Goal: Task Accomplishment & Management: Manage account settings

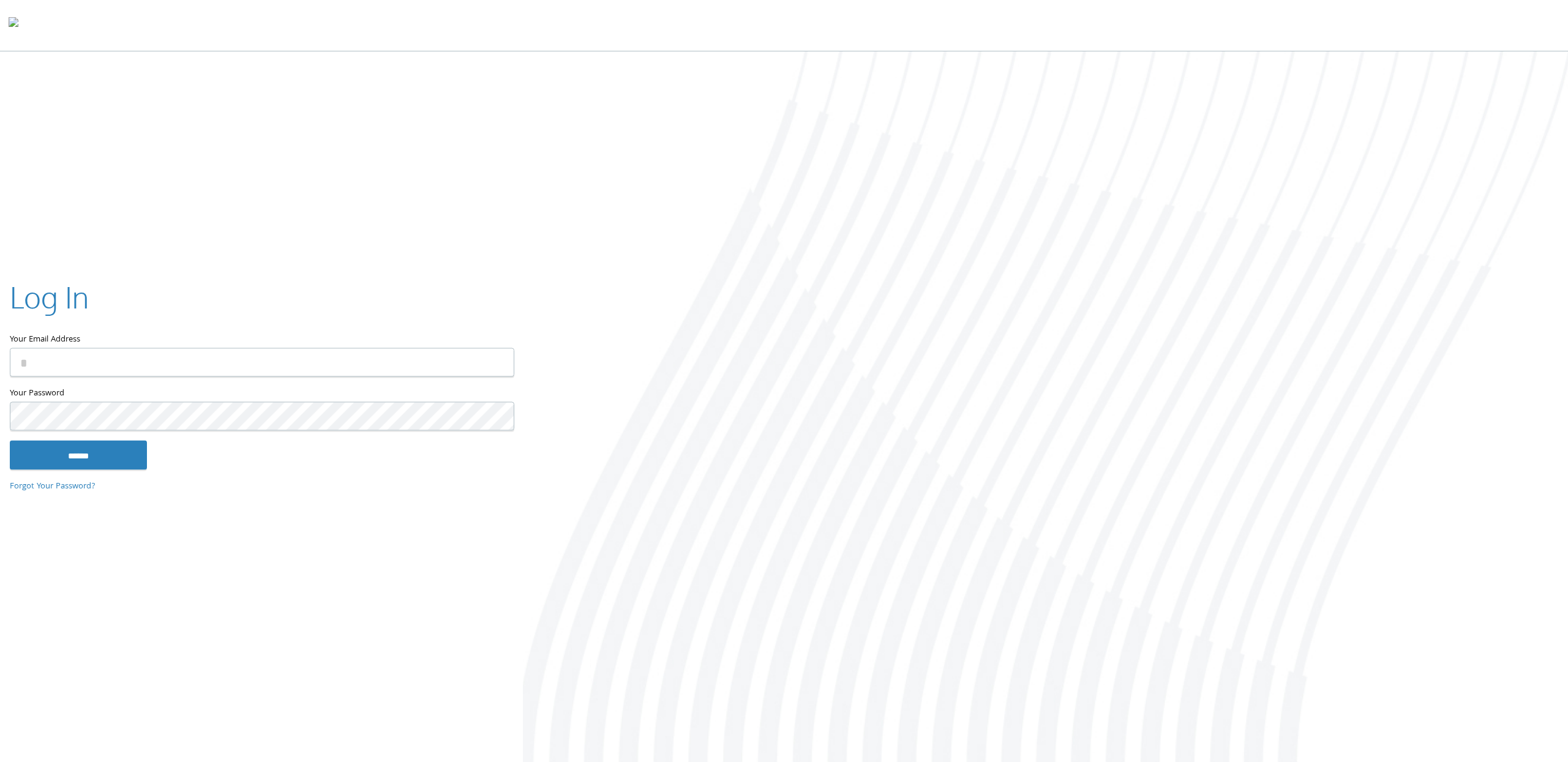
click at [126, 366] on input "Your Email Address" at bounding box center [262, 362] width 504 height 29
type input "**********"
click at [83, 442] on input "******" at bounding box center [79, 454] width 137 height 29
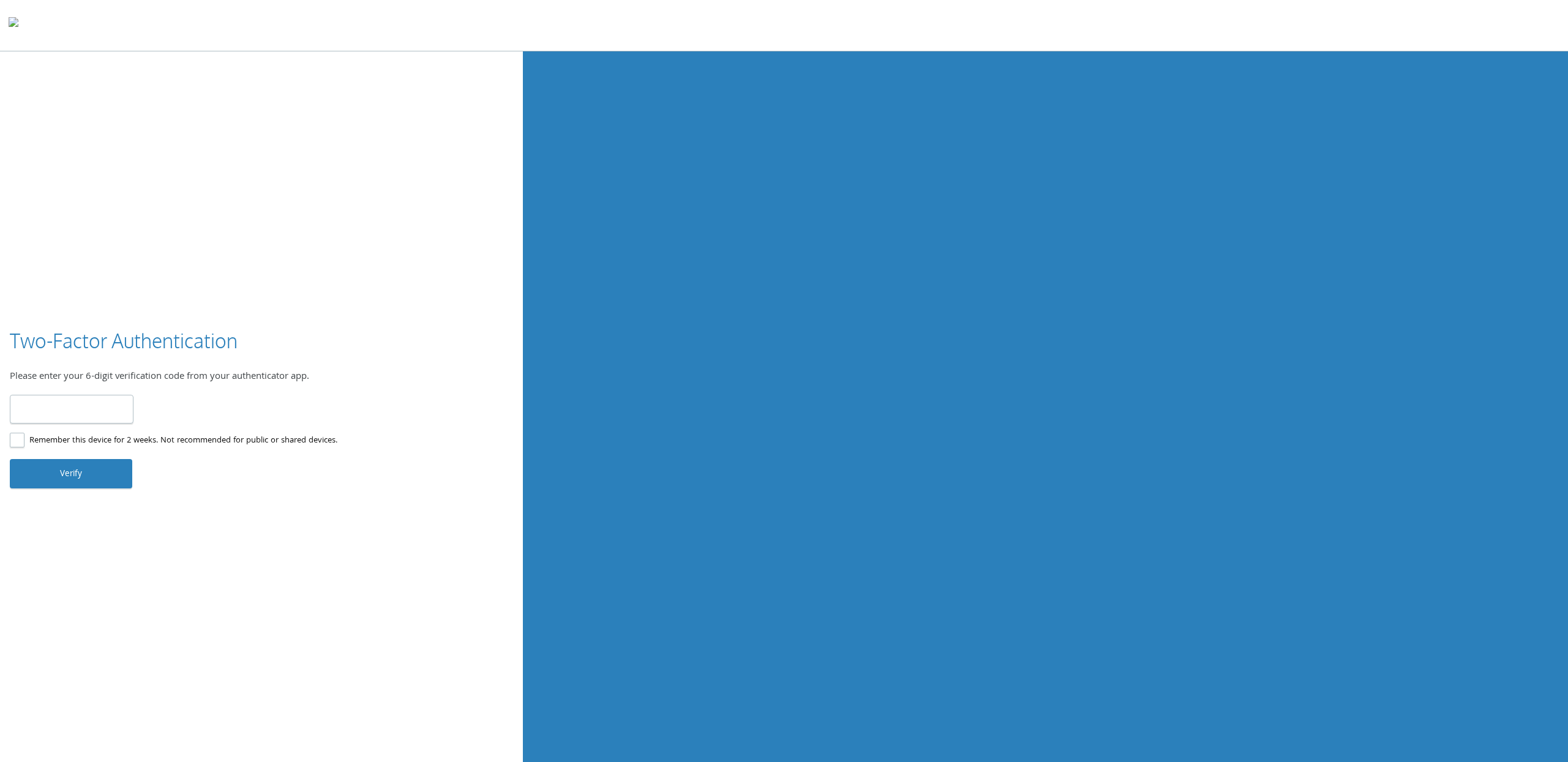
type input "******"
